Goal: Navigation & Orientation: Find specific page/section

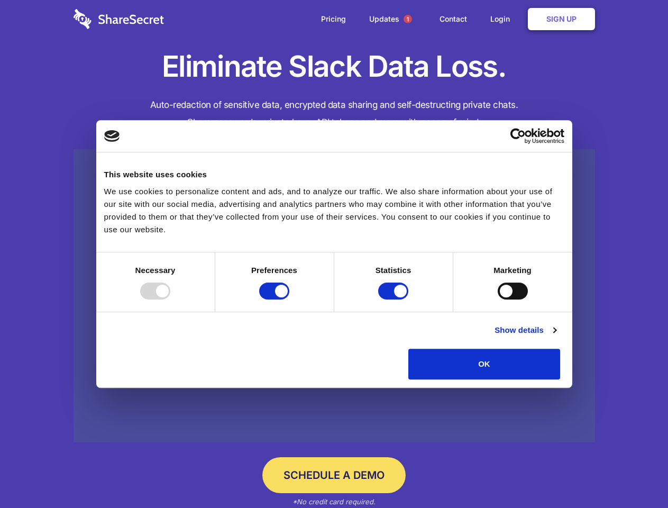
click at [170, 299] on div at bounding box center [155, 290] width 30 height 17
click at [289, 299] on input "Preferences" at bounding box center [274, 290] width 30 height 17
checkbox input "false"
click at [394, 299] on input "Statistics" at bounding box center [393, 290] width 30 height 17
checkbox input "false"
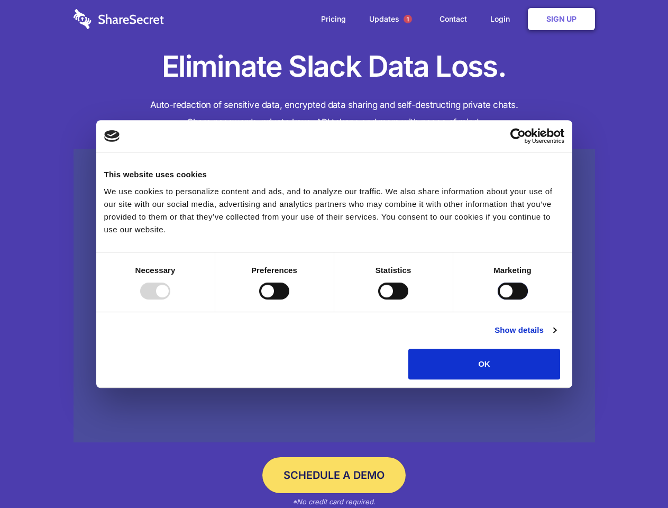
click at [498, 299] on input "Marketing" at bounding box center [513, 290] width 30 height 17
checkbox input "true"
click at [556, 336] on link "Show details" at bounding box center [524, 330] width 61 height 13
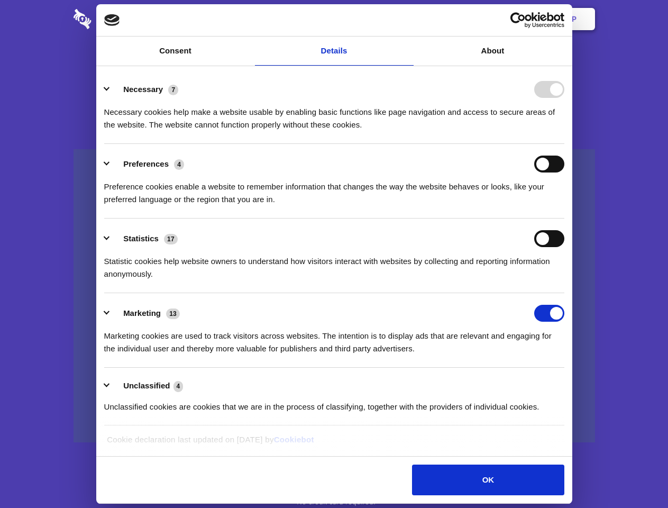
click at [564, 144] on li "Necessary 7 Necessary cookies help make a website usable by enabling basic func…" at bounding box center [334, 106] width 460 height 75
click at [407, 19] on span "1" at bounding box center [407, 19] width 8 height 8
